Goal: Information Seeking & Learning: Learn about a topic

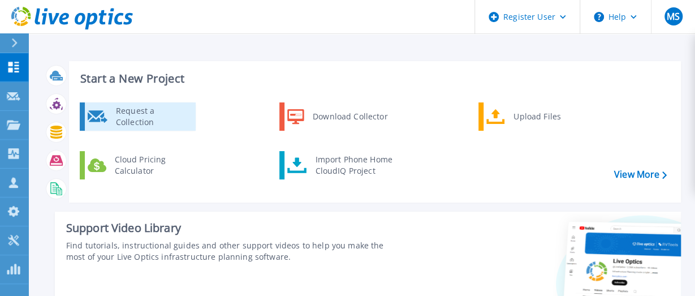
click at [119, 119] on div "Request a Collection" at bounding box center [151, 116] width 83 height 23
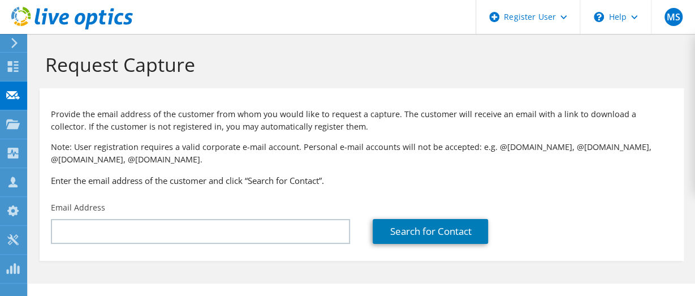
scroll to position [21, 0]
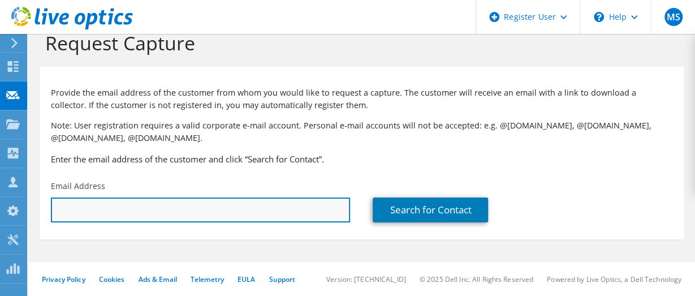
click at [191, 215] on input "text" at bounding box center [200, 209] width 299 height 25
type input "[EMAIL_ADDRESS][DOMAIN_NAME]"
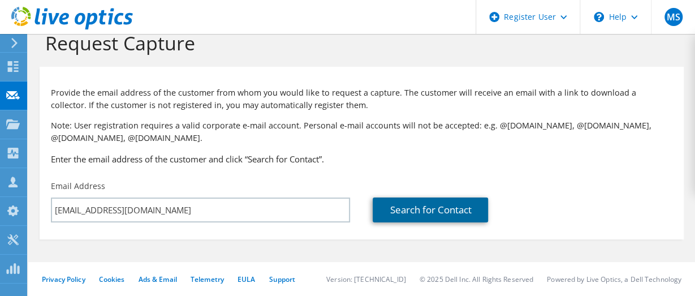
click at [401, 210] on link "Search for Contact" at bounding box center [430, 209] width 115 height 25
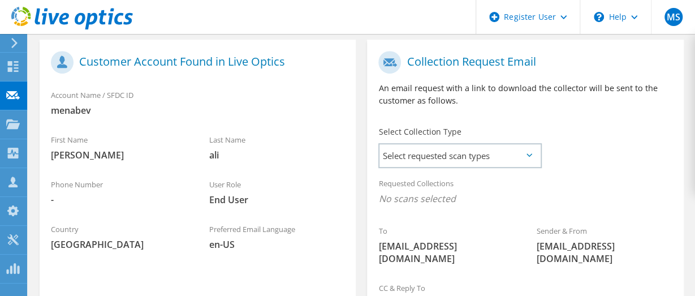
scroll to position [233, 0]
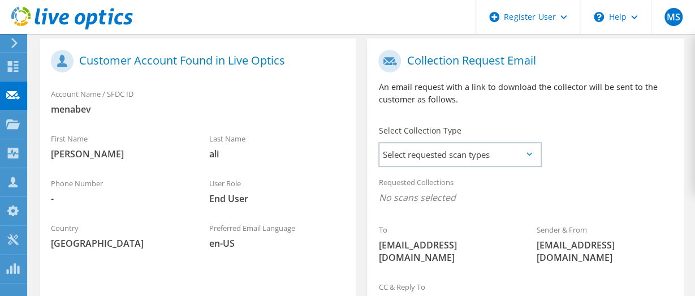
click at [81, 103] on span "menabev" at bounding box center [197, 109] width 293 height 12
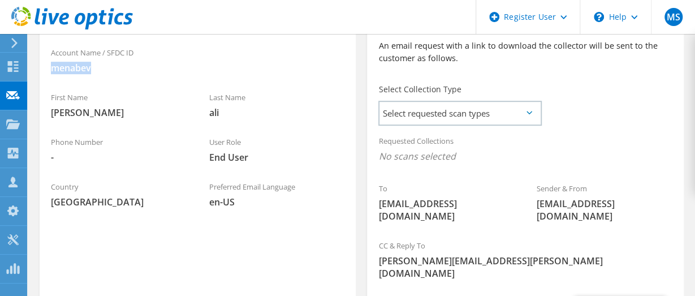
scroll to position [275, 0]
click at [525, 120] on span "Select requested scan types" at bounding box center [459, 112] width 160 height 23
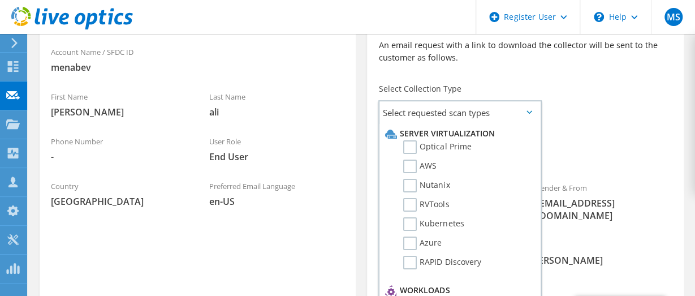
drag, startPoint x: 413, startPoint y: 146, endPoint x: 361, endPoint y: 155, distance: 52.7
click at [361, 155] on div "Register Customer The customer does not have a Live Optics account. Please fill…" at bounding box center [361, 167] width 655 height 364
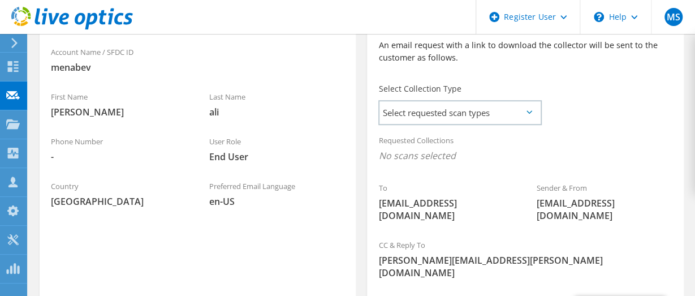
click at [559, 127] on div "To zali@menabev.com Sender & From liveoptics@liveoptics.com" at bounding box center [525, 117] width 316 height 231
click at [529, 111] on icon at bounding box center [529, 111] width 6 height 3
click at [533, 112] on span "Select requested scan types" at bounding box center [459, 112] width 160 height 23
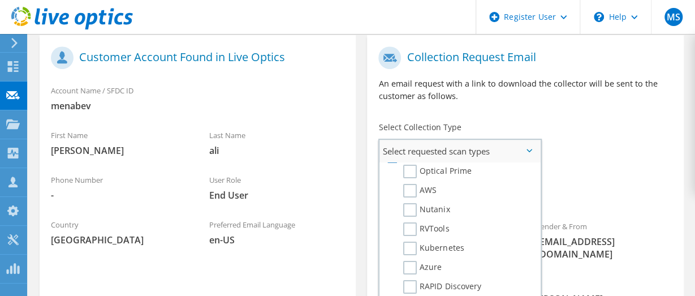
scroll to position [0, 0]
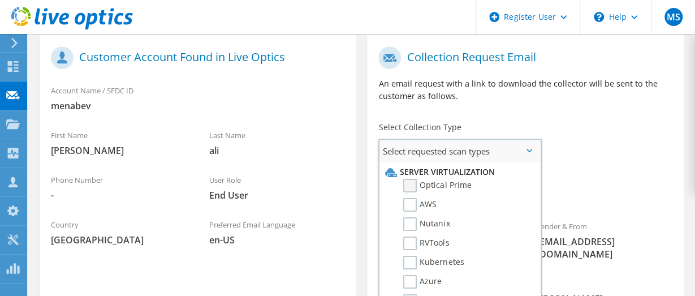
click at [415, 184] on label "Optical Prime" at bounding box center [437, 186] width 68 height 14
click at [0, 0] on input "Optical Prime" at bounding box center [0, 0] width 0 height 0
click at [604, 188] on span "Optical Prime" at bounding box center [524, 197] width 293 height 19
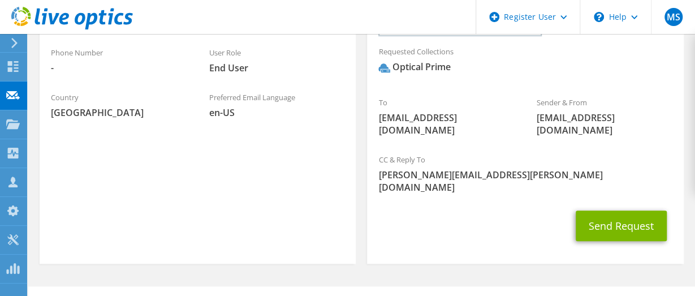
scroll to position [364, 0]
click at [312, 107] on span "en-US" at bounding box center [277, 113] width 136 height 12
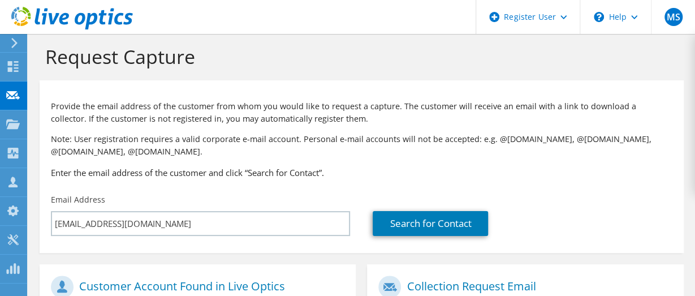
scroll to position [6, 0]
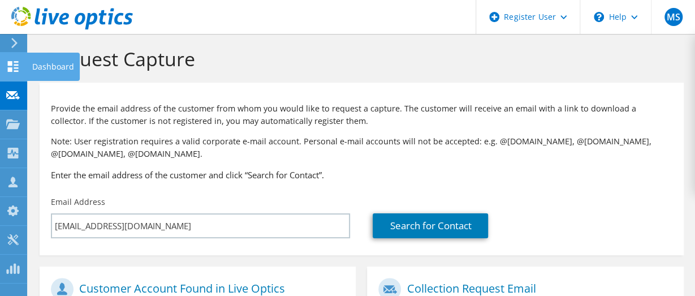
click at [14, 61] on icon at bounding box center [13, 66] width 14 height 11
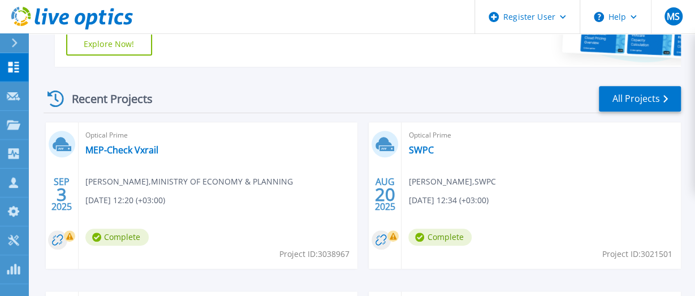
scroll to position [274, 0]
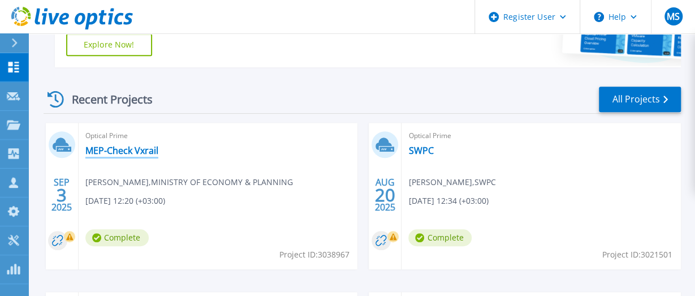
click at [96, 146] on link "MEP-Check Vxrail" at bounding box center [121, 150] width 73 height 11
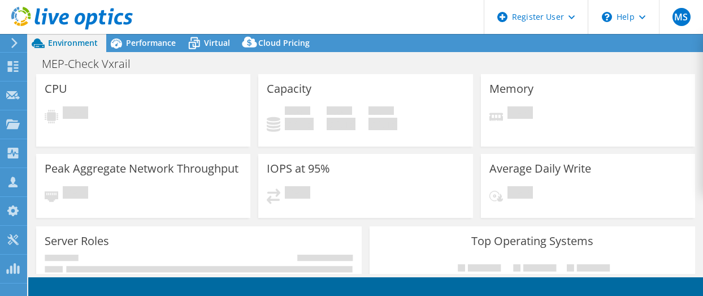
select select "USD"
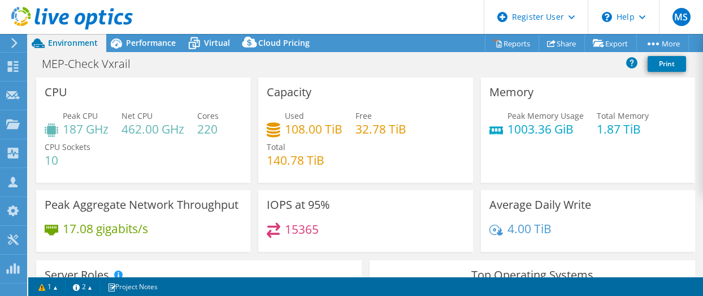
click at [211, 132] on h4 "220" at bounding box center [207, 129] width 21 height 12
click at [54, 161] on h4 "10" at bounding box center [68, 160] width 46 height 12
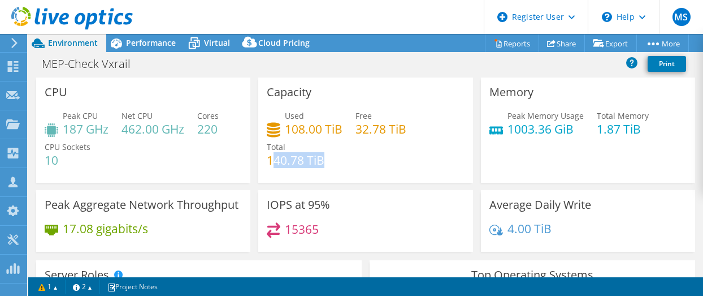
drag, startPoint x: 267, startPoint y: 158, endPoint x: 330, endPoint y: 158, distance: 62.8
click at [330, 158] on div "Used 108.00 TiB Free 32.78 TiB Total 140.78 TiB" at bounding box center [365, 144] width 197 height 68
drag, startPoint x: 284, startPoint y: 124, endPoint x: 321, endPoint y: 128, distance: 37.5
click at [321, 128] on h4 "108.00 TiB" at bounding box center [314, 129] width 58 height 12
drag, startPoint x: 348, startPoint y: 131, endPoint x: 386, endPoint y: 135, distance: 37.5
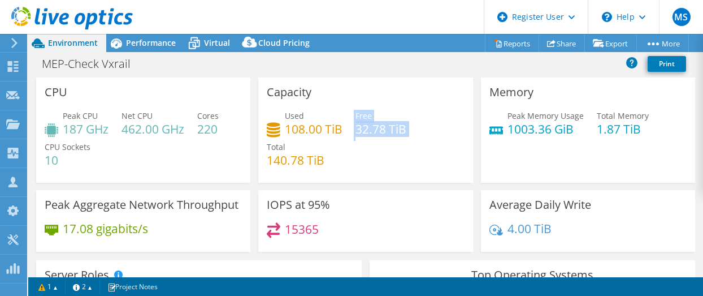
click at [386, 135] on div "Used 108.00 TiB Free 32.78 TiB Total 140.78 TiB" at bounding box center [365, 144] width 197 height 68
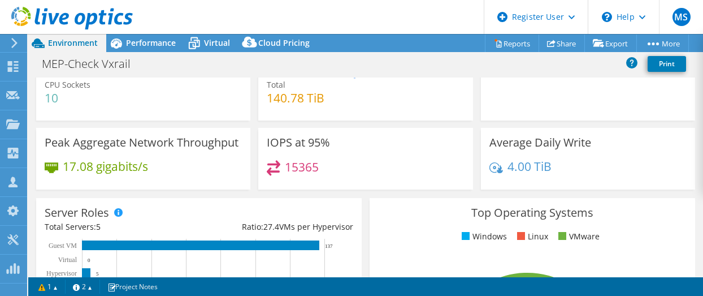
scroll to position [64, 0]
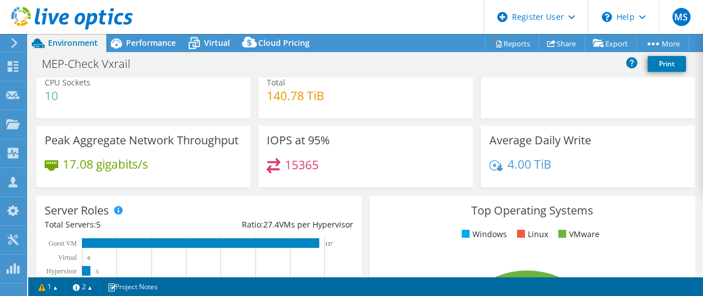
click at [296, 165] on h4 "15365" at bounding box center [302, 164] width 34 height 12
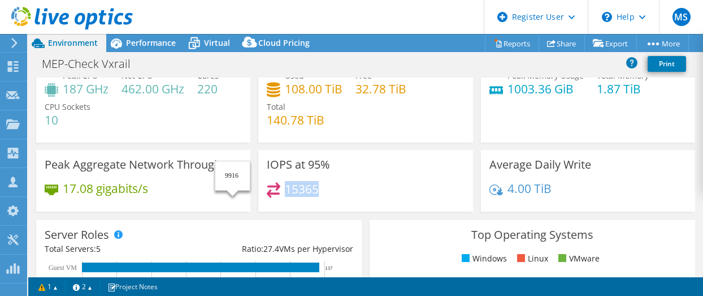
scroll to position [40, 0]
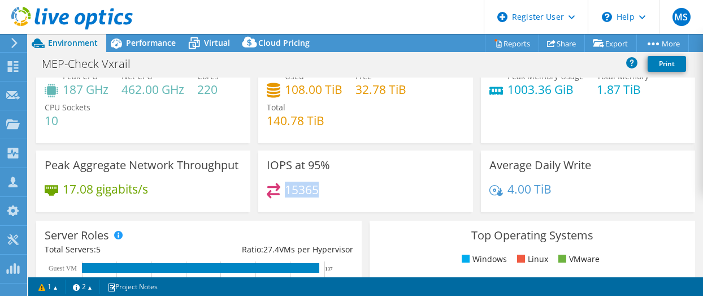
click at [153, 33] on header "MS Dell User [PERSON_NAME] [PERSON_NAME][EMAIL_ADDRESS][PERSON_NAME][DOMAIN_NAM…" at bounding box center [351, 17] width 703 height 34
click at [148, 42] on span "Performance" at bounding box center [151, 42] width 50 height 11
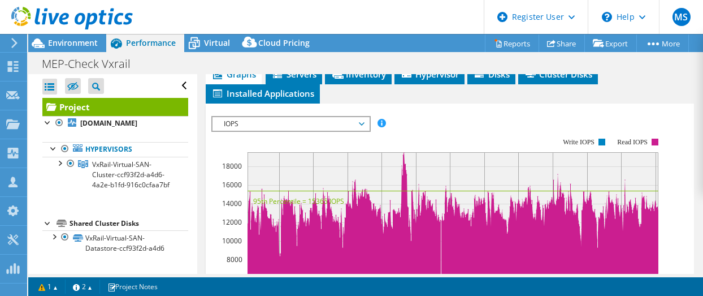
scroll to position [332, 0]
click at [339, 134] on rect at bounding box center [437, 236] width 453 height 226
click at [362, 120] on span "IOPS" at bounding box center [290, 124] width 145 height 14
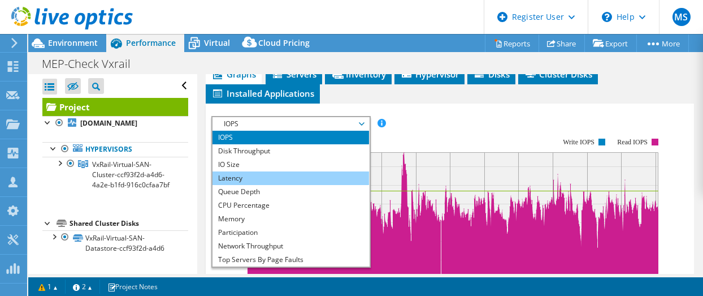
click at [287, 172] on li "Latency" at bounding box center [291, 178] width 157 height 14
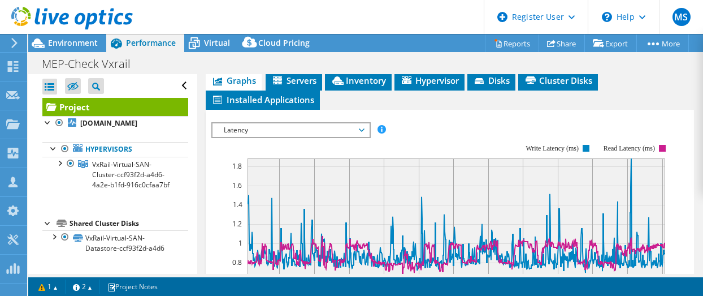
scroll to position [325, 0]
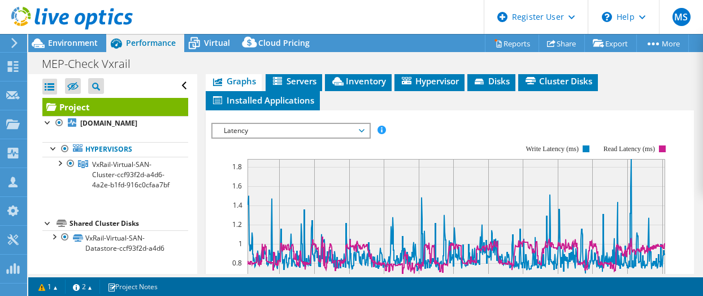
click at [312, 124] on span "Latency" at bounding box center [290, 131] width 145 height 14
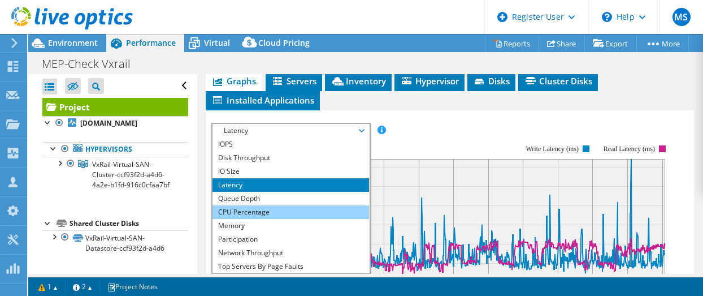
click at [296, 205] on li "CPU Percentage" at bounding box center [291, 212] width 157 height 14
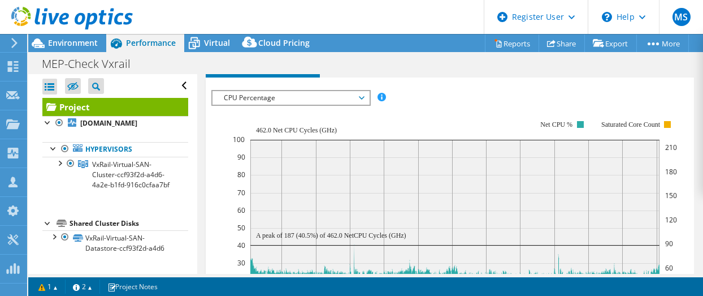
scroll to position [357, 0]
click at [305, 96] on span "CPU Percentage" at bounding box center [290, 99] width 145 height 14
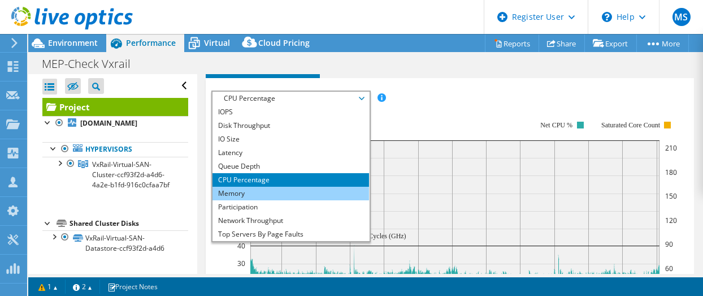
click at [269, 192] on li "Memory" at bounding box center [291, 194] width 157 height 14
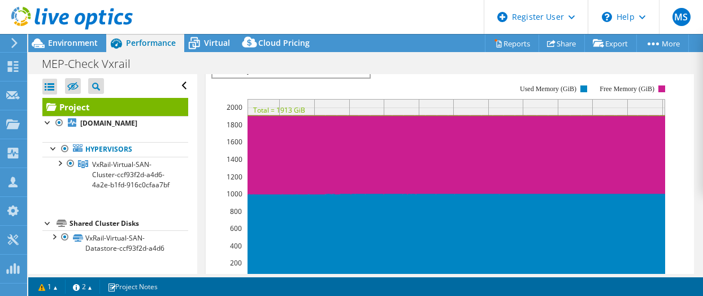
scroll to position [378, 0]
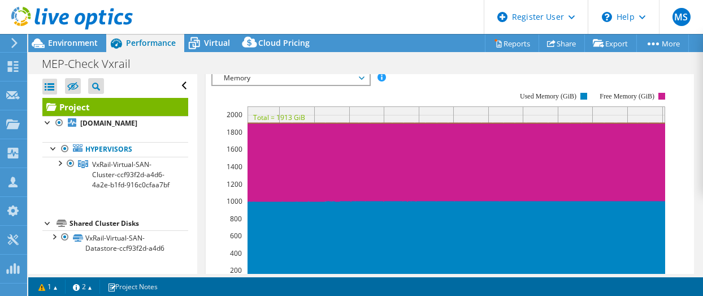
click at [353, 78] on span "Memory" at bounding box center [290, 78] width 145 height 14
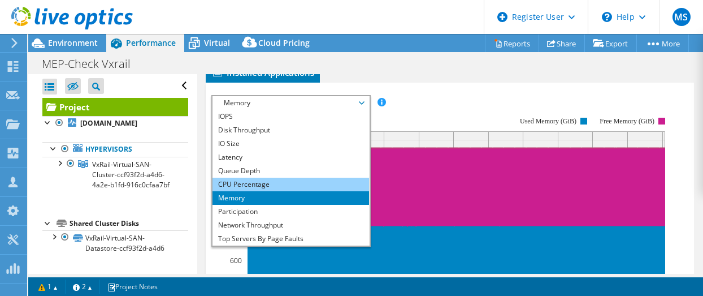
scroll to position [348, 0]
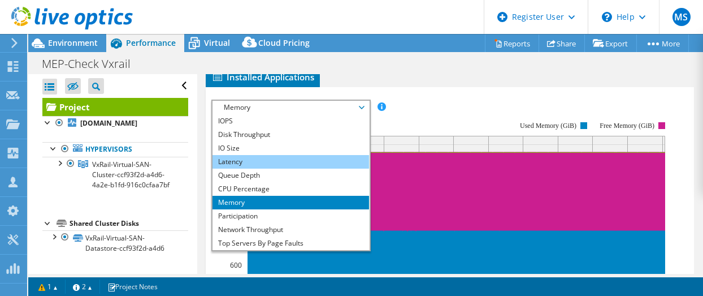
click at [291, 155] on li "Latency" at bounding box center [291, 162] width 157 height 14
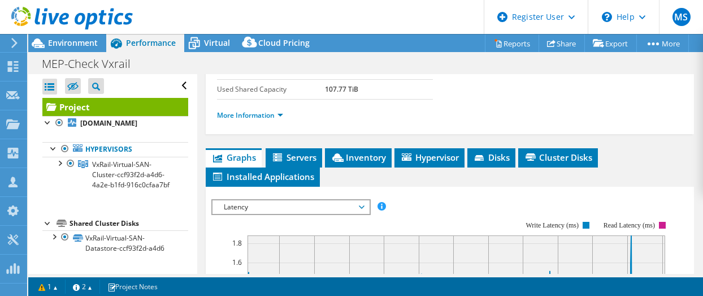
scroll to position [249, 0]
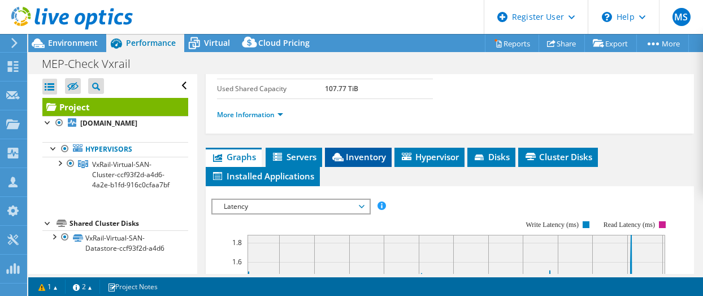
click at [354, 155] on span "Inventory" at bounding box center [358, 156] width 55 height 11
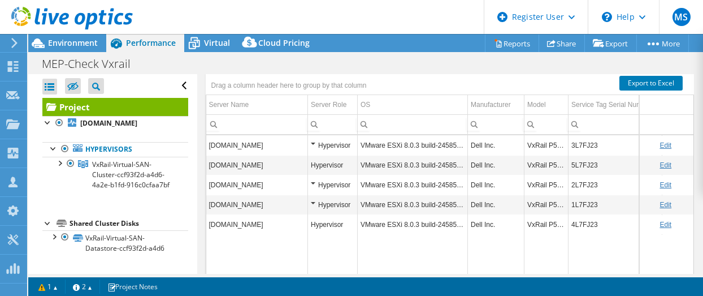
scroll to position [364, 0]
drag, startPoint x: 595, startPoint y: 140, endPoint x: 572, endPoint y: 142, distance: 23.3
click at [572, 142] on td "3L7FJ23" at bounding box center [616, 145] width 94 height 20
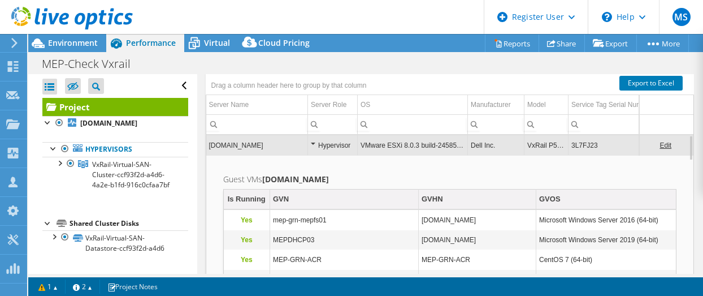
copy td "3L7FJ23"
click at [580, 143] on td "3L7FJ23" at bounding box center [616, 145] width 94 height 20
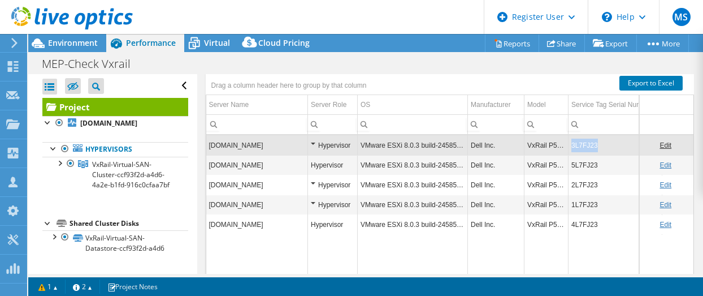
click at [580, 143] on td "3L7FJ23" at bounding box center [616, 145] width 94 height 20
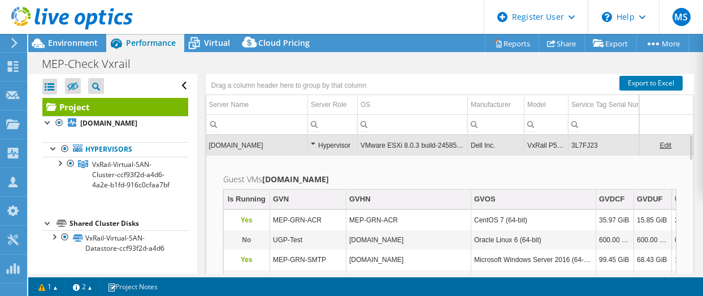
click at [581, 142] on td "3L7FJ23" at bounding box center [616, 145] width 94 height 20
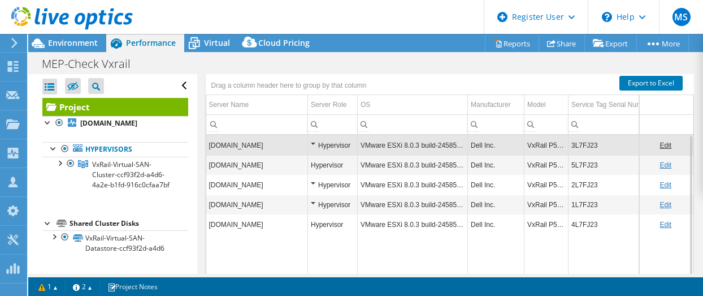
click at [581, 142] on td "3L7FJ23" at bounding box center [616, 145] width 94 height 20
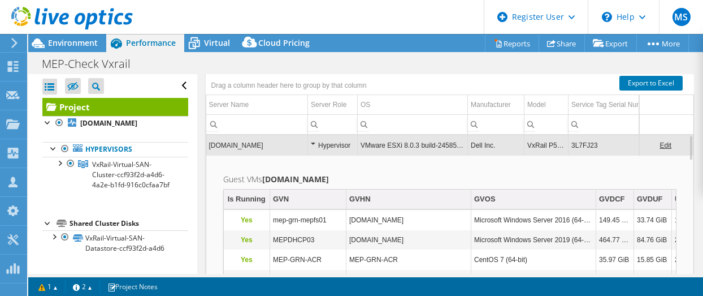
click at [581, 142] on td "3L7FJ23" at bounding box center [616, 145] width 94 height 20
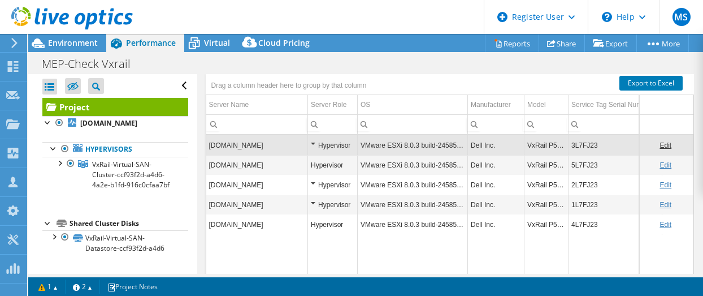
click at [581, 142] on td "3L7FJ23" at bounding box center [616, 145] width 94 height 20
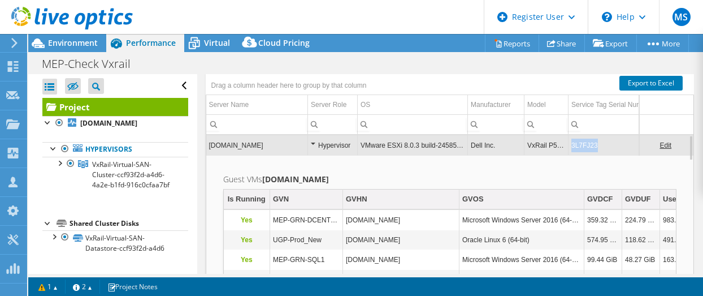
copy tr "3L7FJ23"
drag, startPoint x: 581, startPoint y: 142, endPoint x: 566, endPoint y: 142, distance: 14.7
click at [566, 142] on tr "[DOMAIN_NAME] Hypervisor VMware ESXi 8.0.3 build-24585383 Dell Inc. VxRail P570…" at bounding box center [647, 145] width 882 height 20
